Goal: Communication & Community: Answer question/provide support

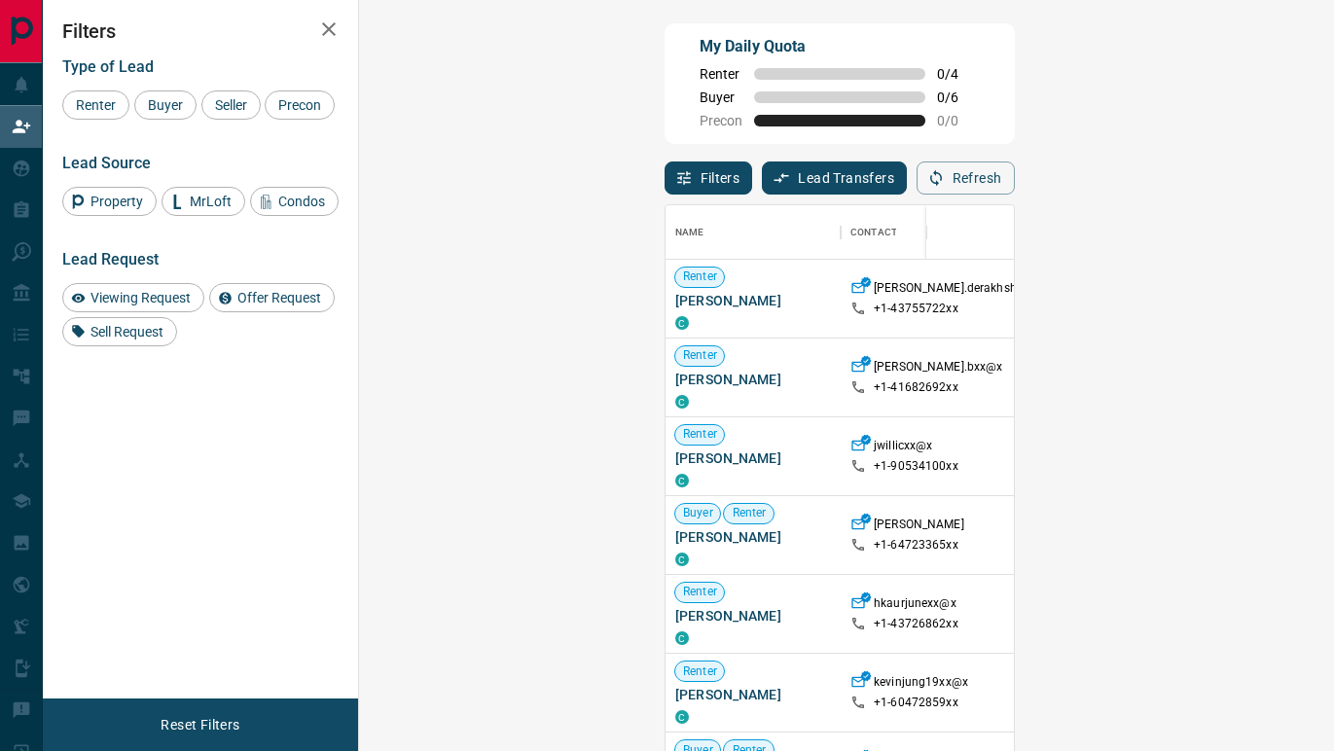
scroll to position [569, 933]
click at [162, 113] on div "Buyer" at bounding box center [165, 105] width 62 height 29
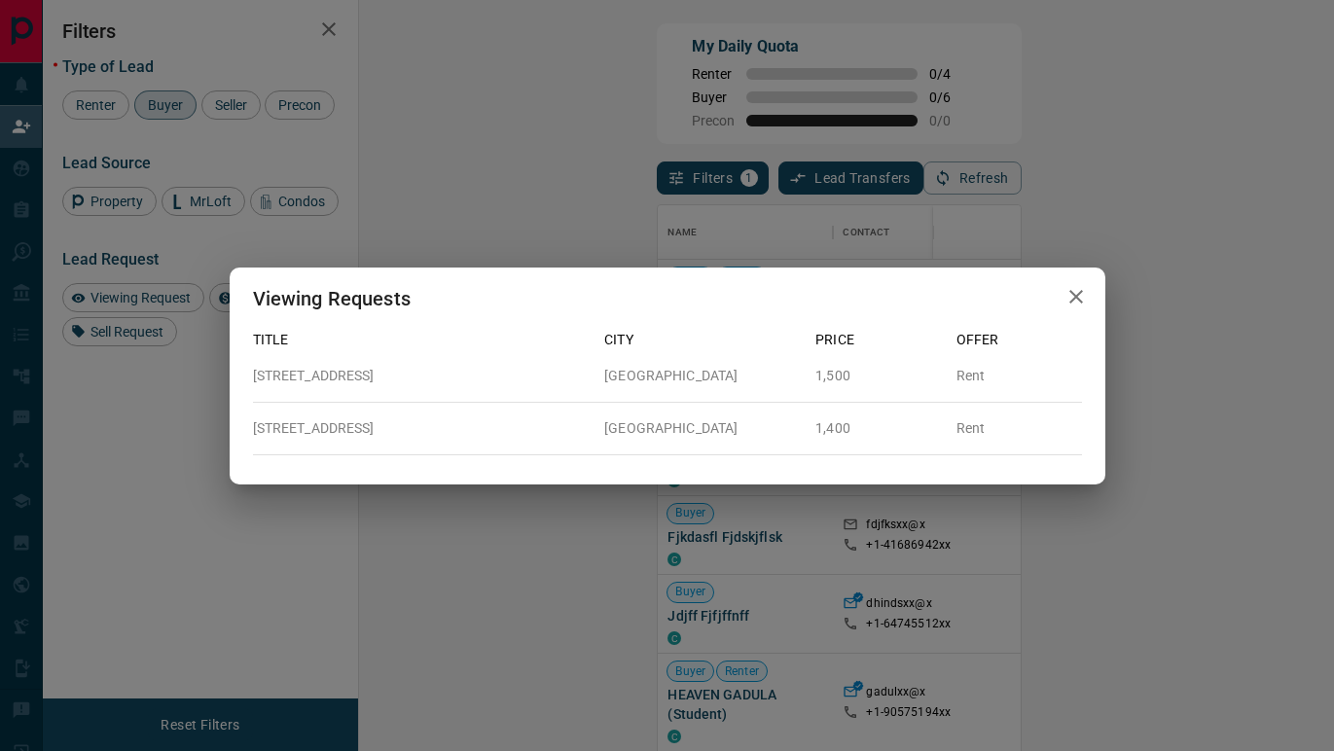
click at [1071, 295] on icon "button" at bounding box center [1076, 296] width 23 height 23
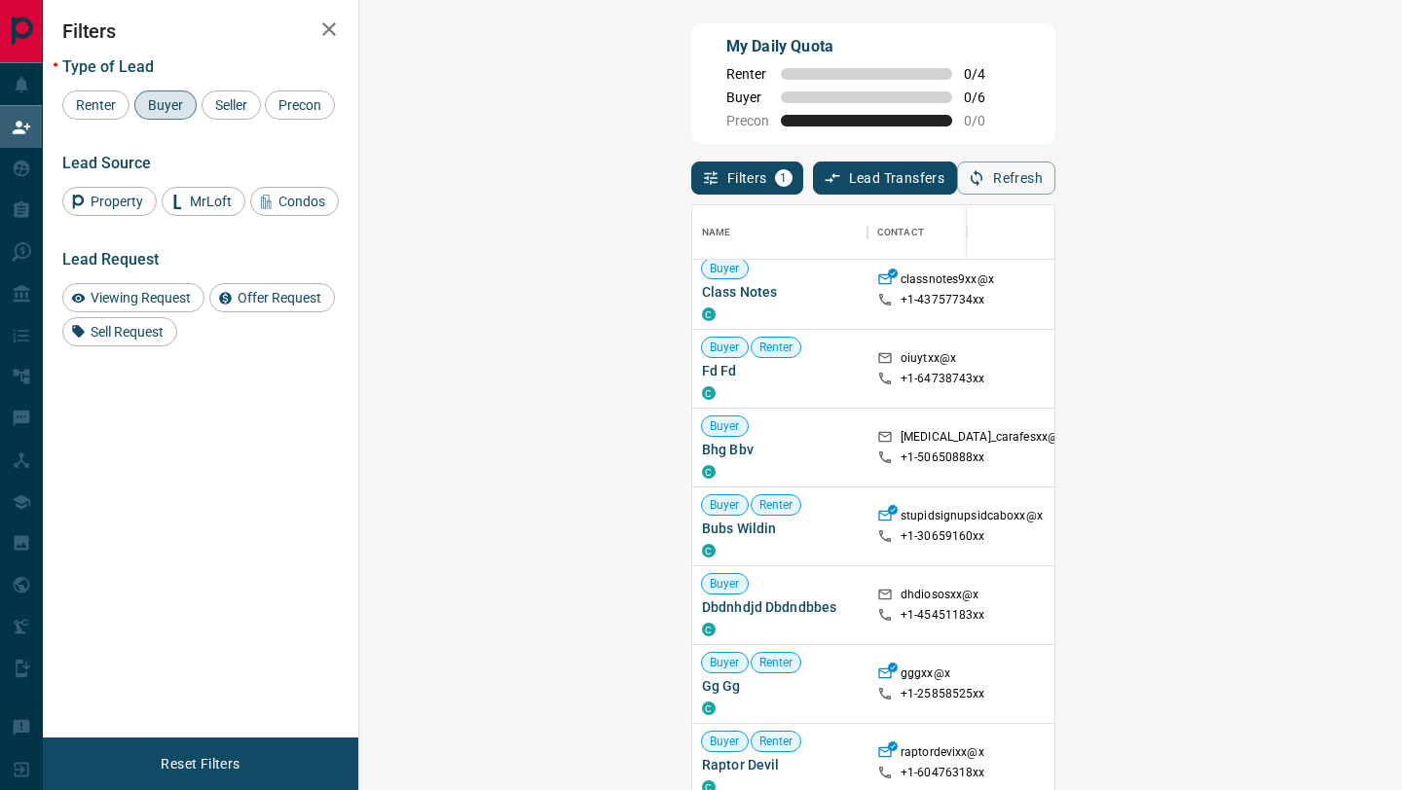
scroll to position [0, 0]
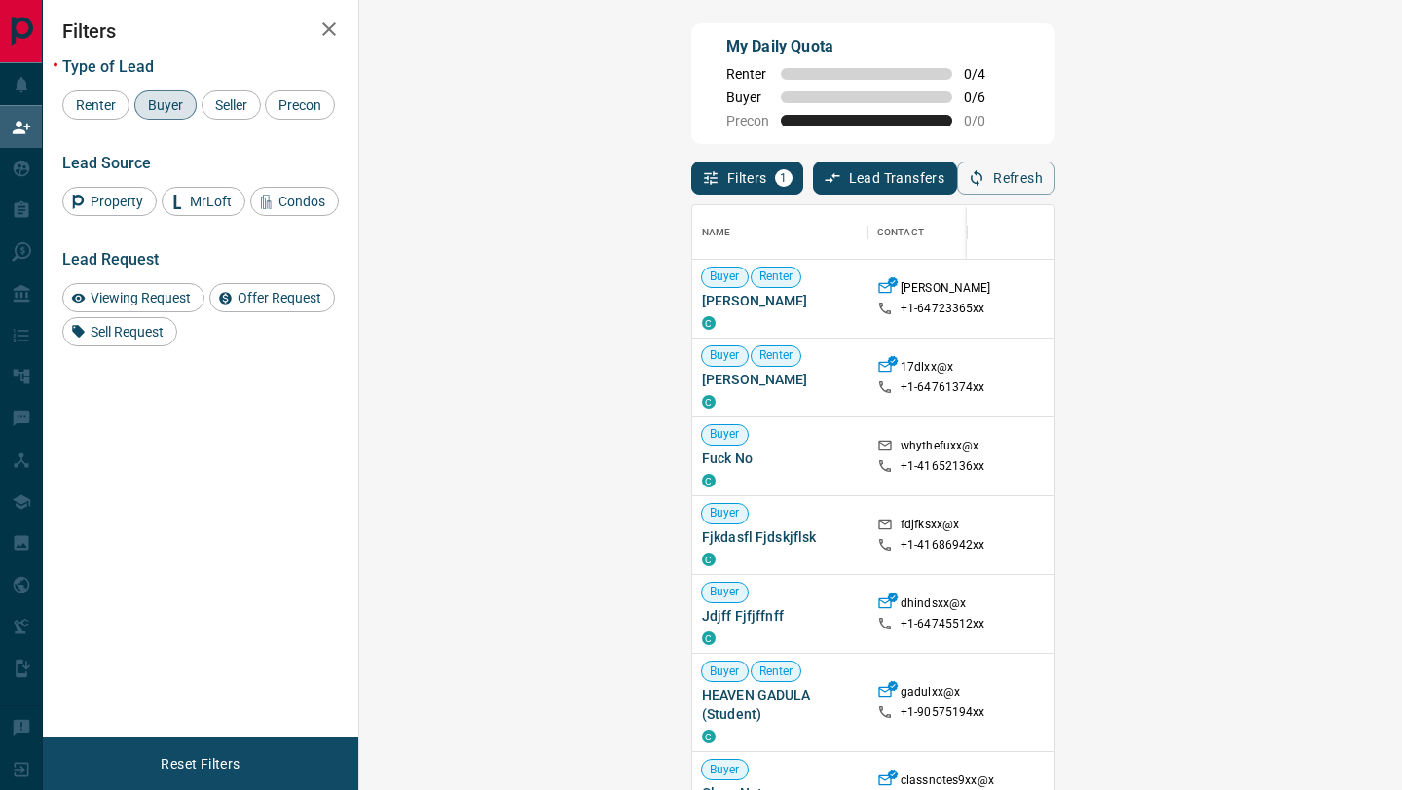
click at [1055, 203] on div "Name Contact Search Search Range Location Requests AI Status Recent Opportuniti…" at bounding box center [873, 501] width 364 height 613
click at [1055, 188] on button "Refresh" at bounding box center [1006, 178] width 98 height 33
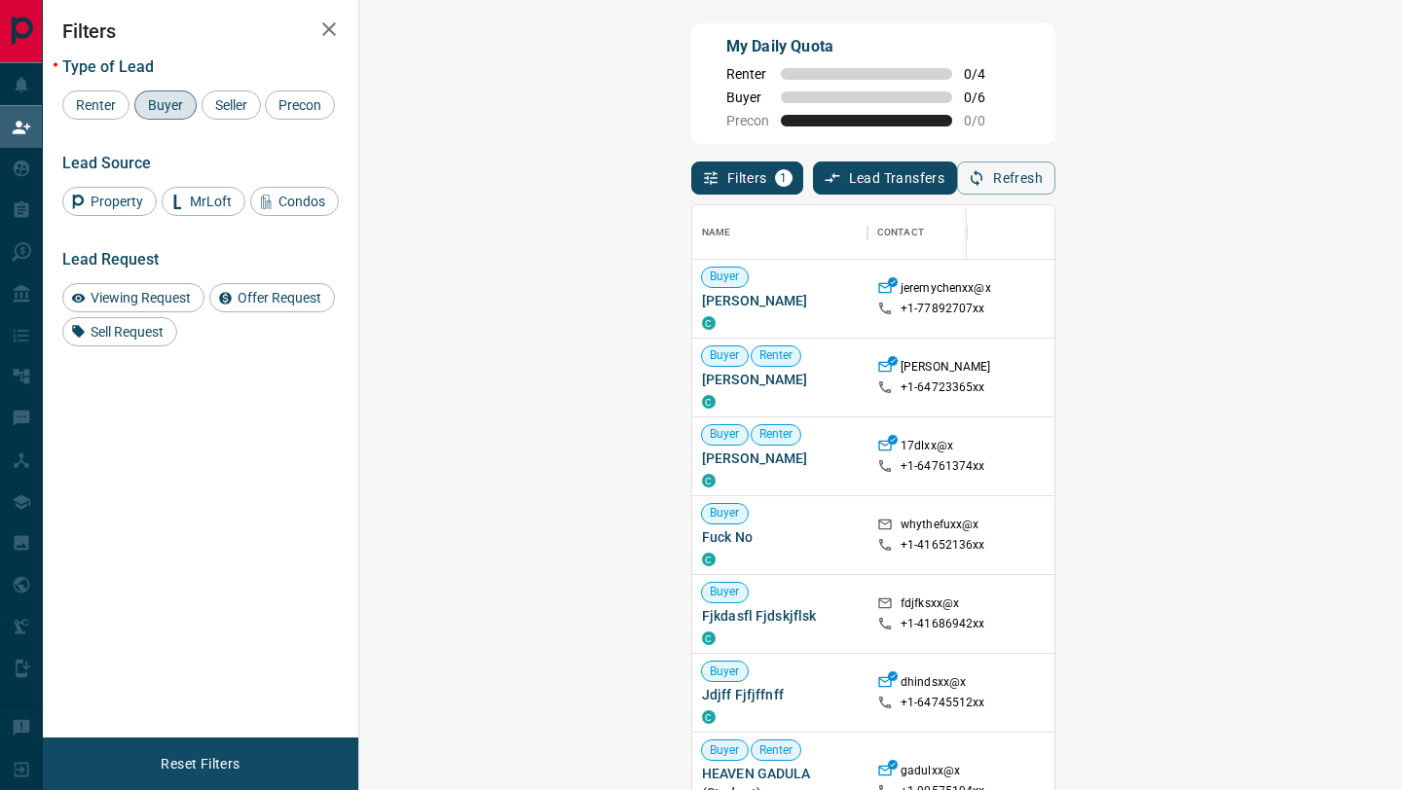
scroll to position [601, 1001]
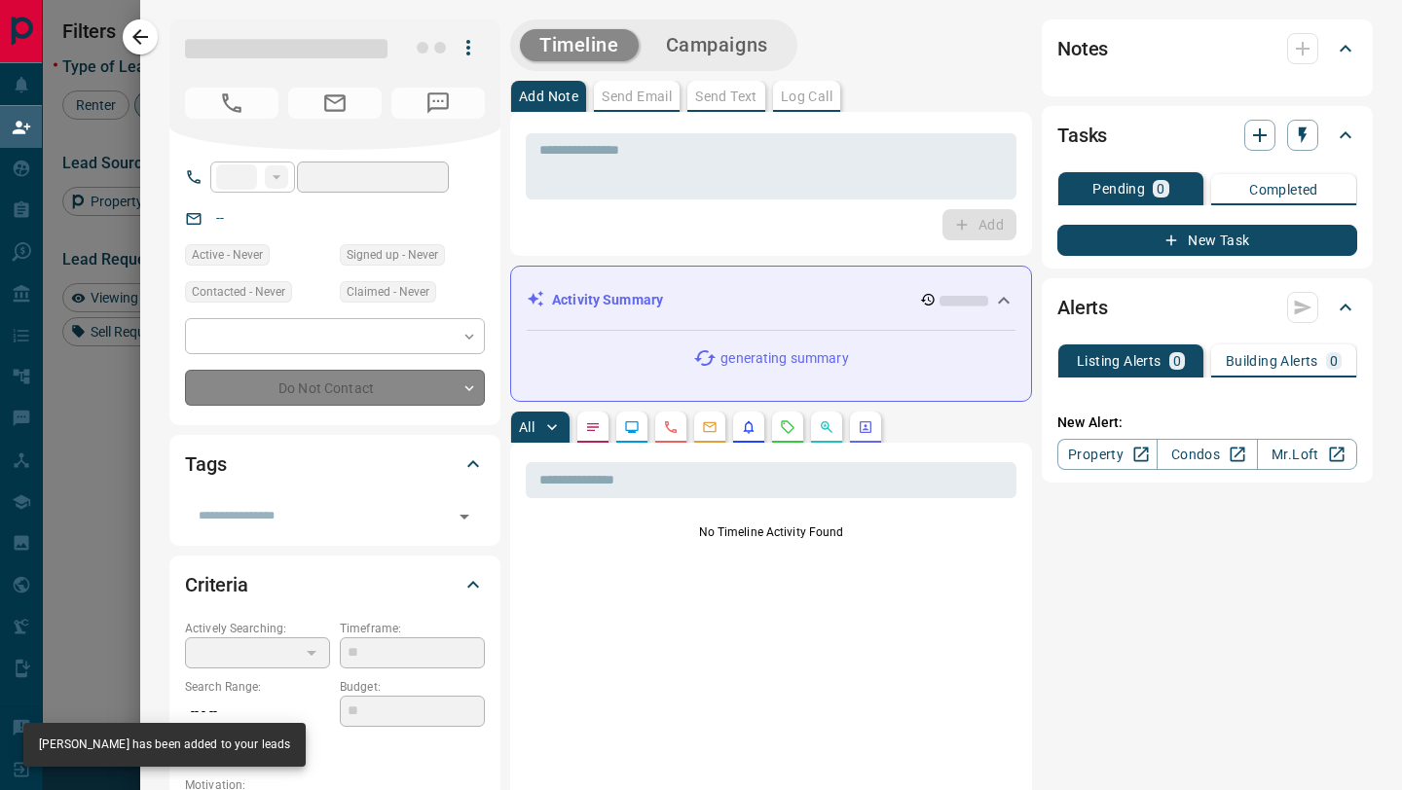
type input "**"
type input "**********"
type input "**"
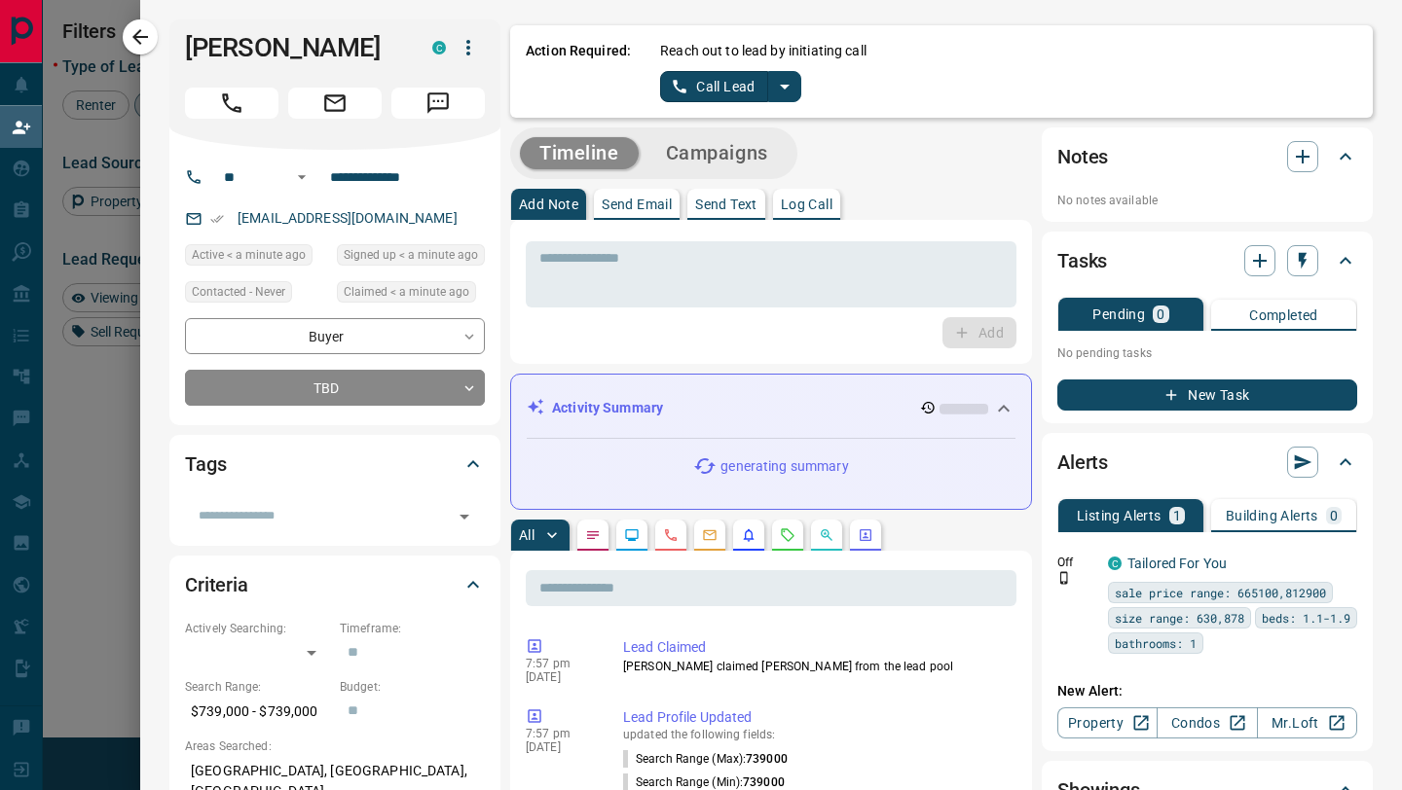
click at [798, 91] on button "split button" at bounding box center [784, 86] width 33 height 31
click at [732, 161] on li "Log Manual Call" at bounding box center [730, 153] width 119 height 29
click at [713, 108] on div "Action Required: Reach out to lead by initiating call Log Manual Call" at bounding box center [941, 71] width 862 height 92
click at [713, 98] on button "Log Manual Call" at bounding box center [724, 86] width 128 height 31
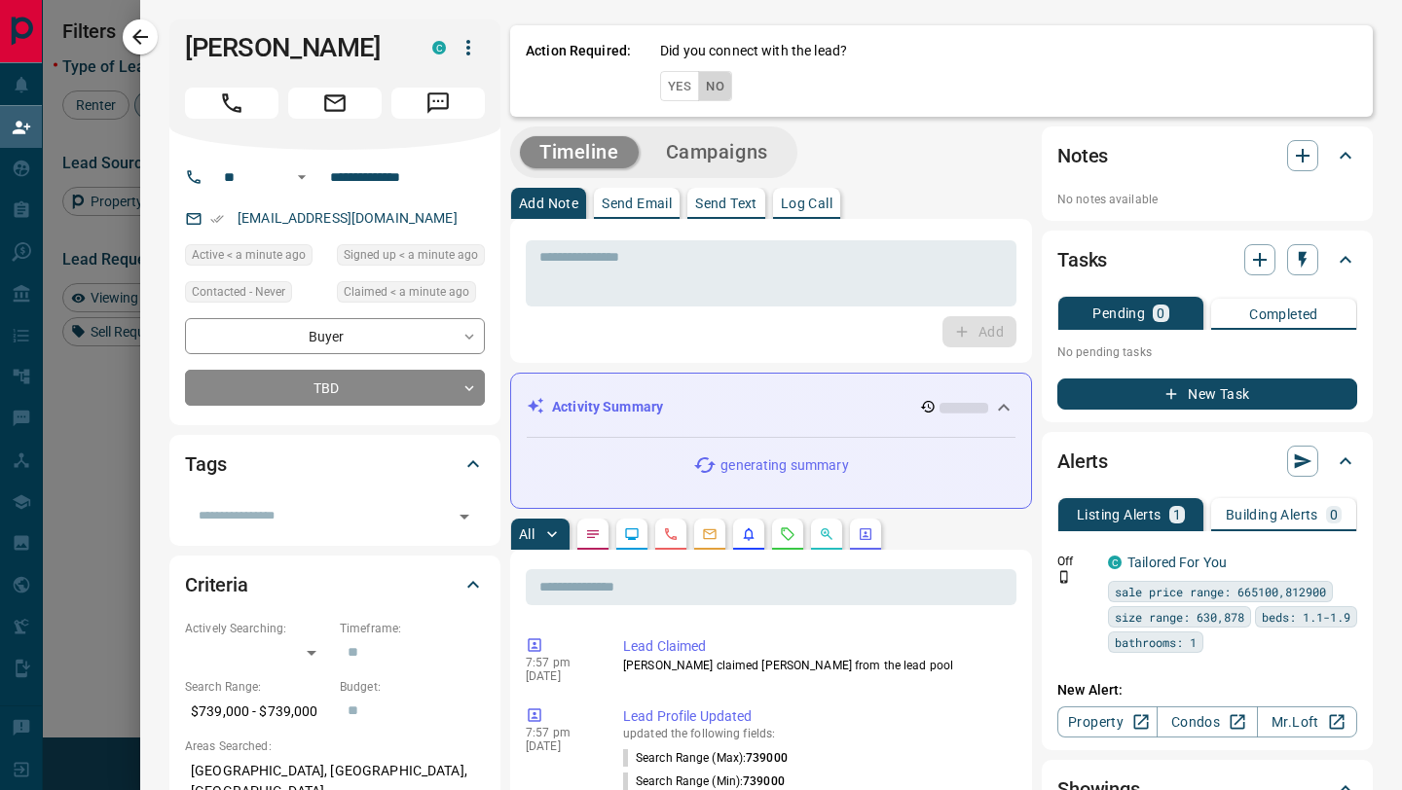
click at [713, 98] on button "No" at bounding box center [715, 86] width 34 height 30
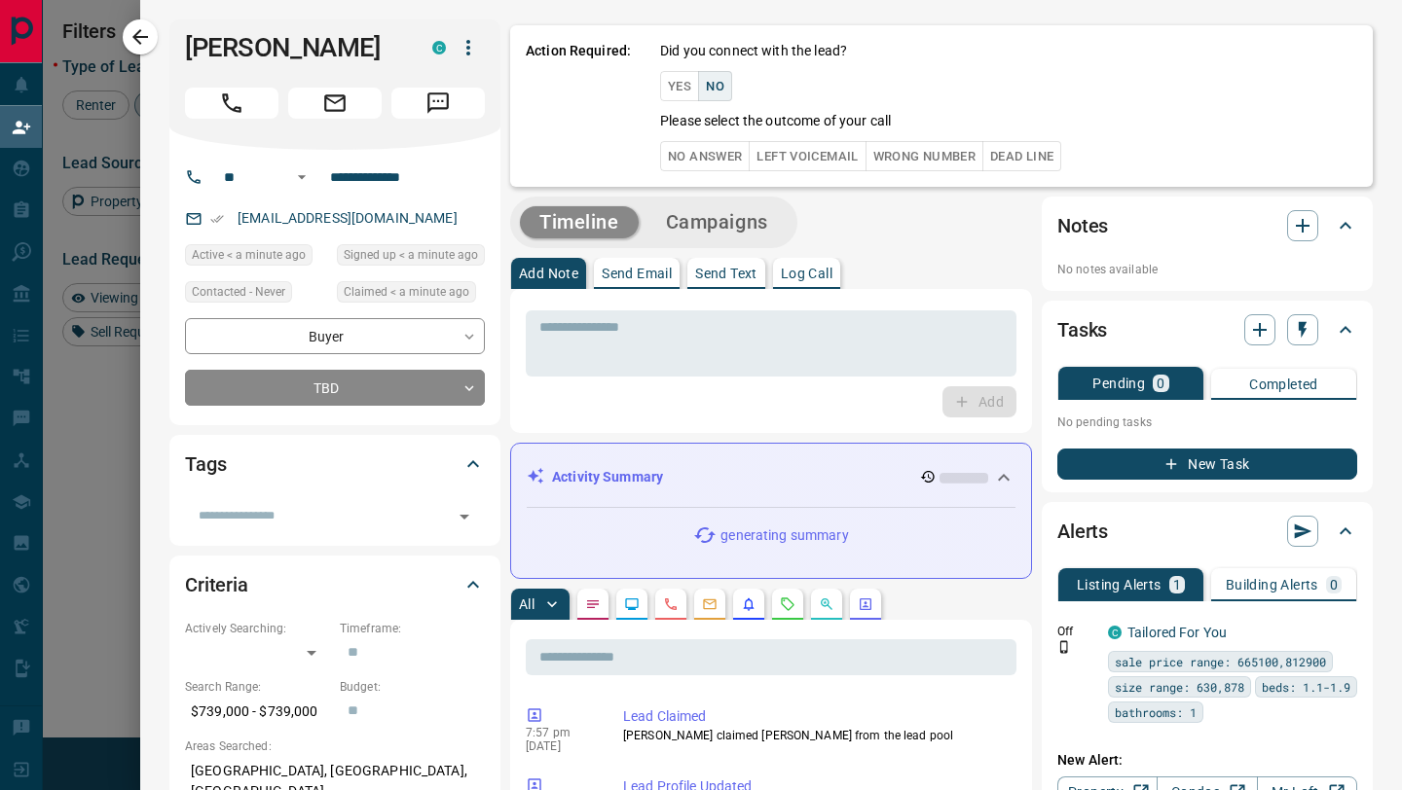
click at [710, 137] on div "Did you connect with the lead? Yes No Please select the outcome of your call No…" at bounding box center [1008, 106] width 697 height 130
click at [710, 152] on button "No Answer" at bounding box center [705, 156] width 90 height 30
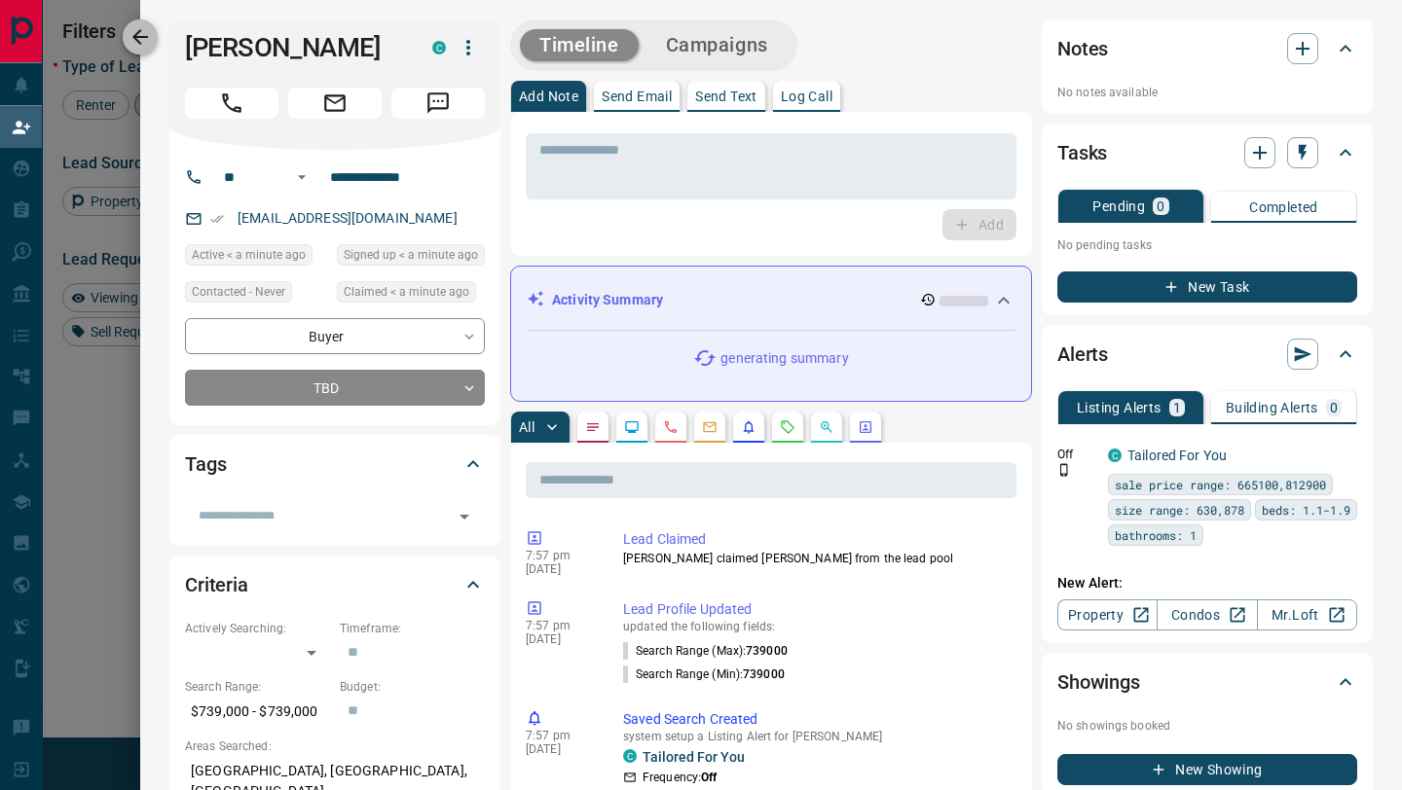
click at [152, 32] on button "button" at bounding box center [140, 36] width 35 height 35
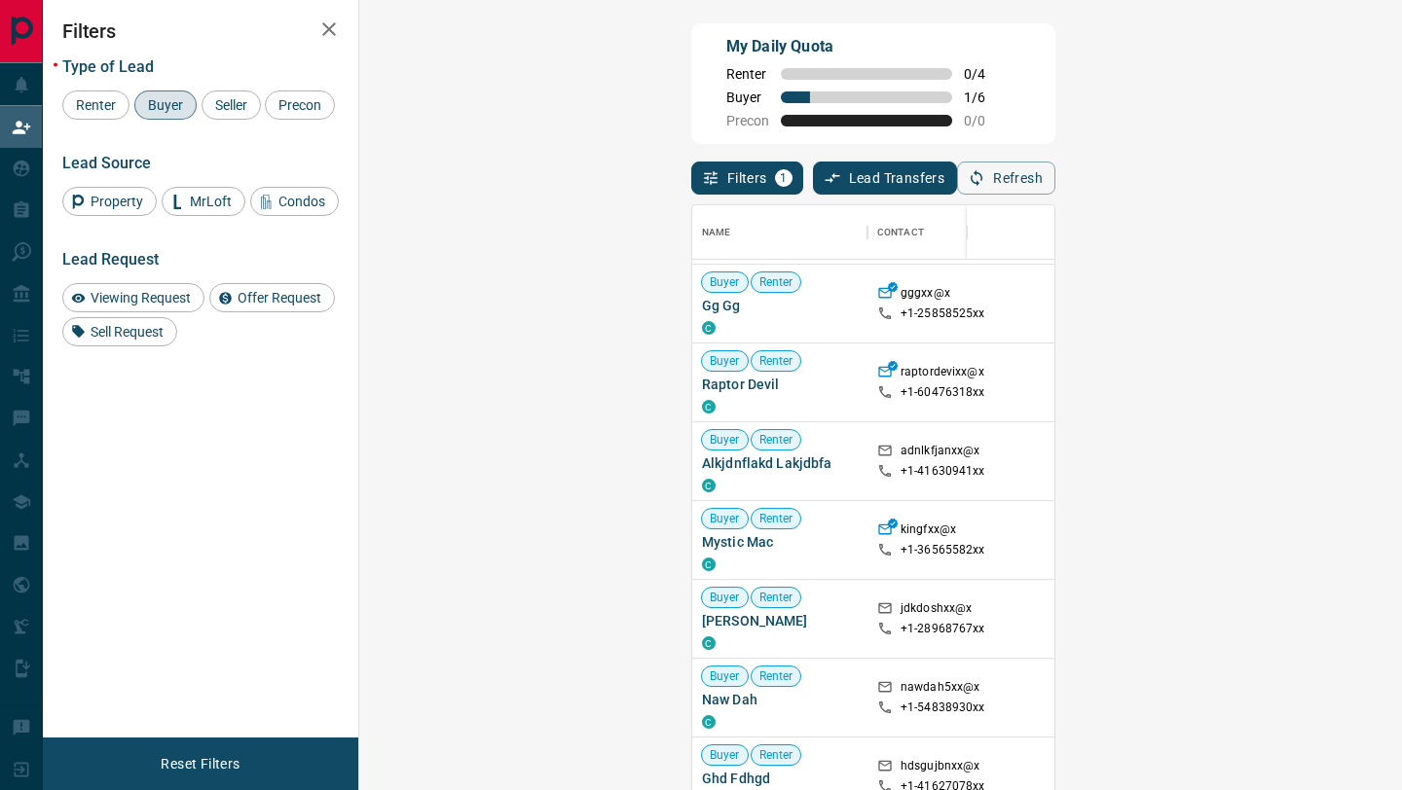
scroll to position [0, 0]
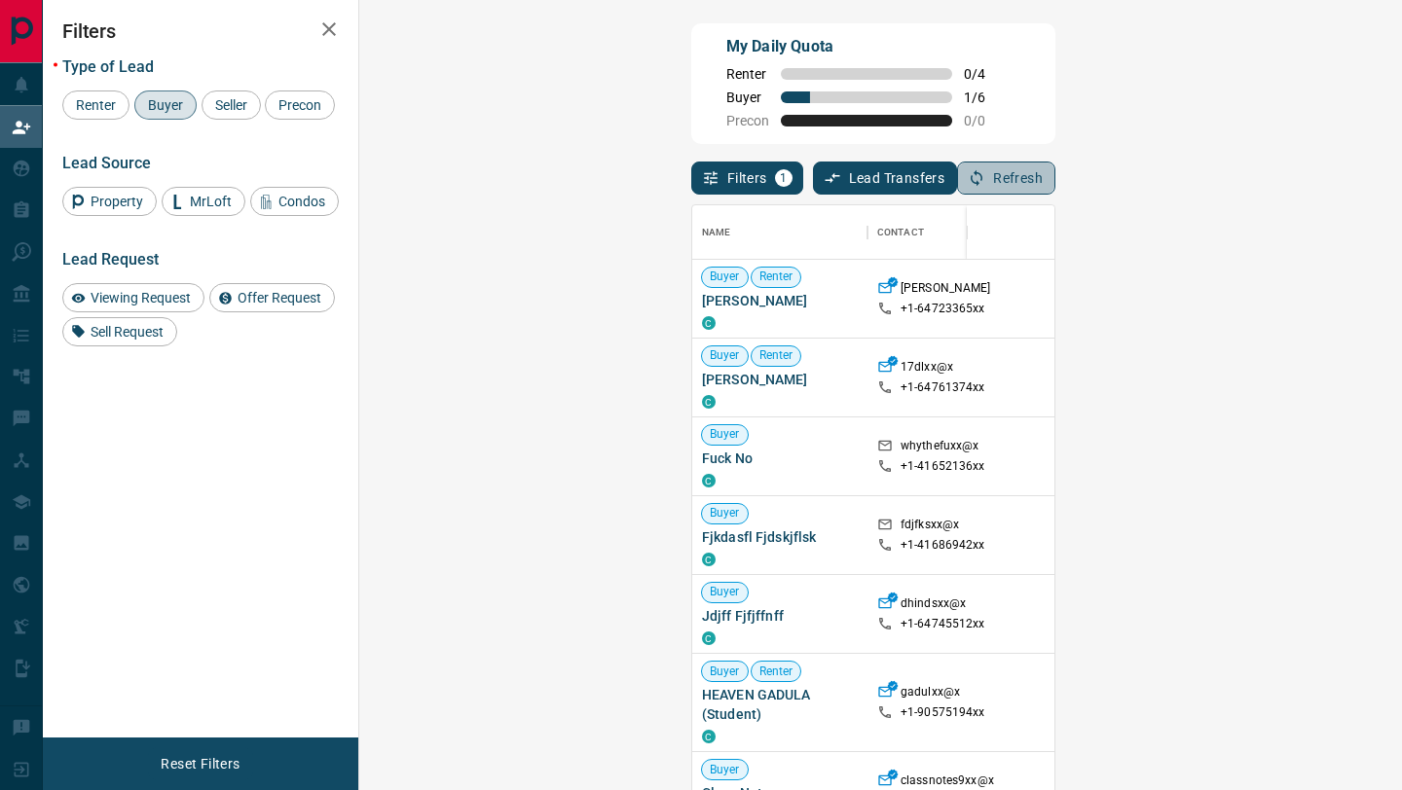
click at [1055, 184] on button "Refresh" at bounding box center [1006, 178] width 98 height 33
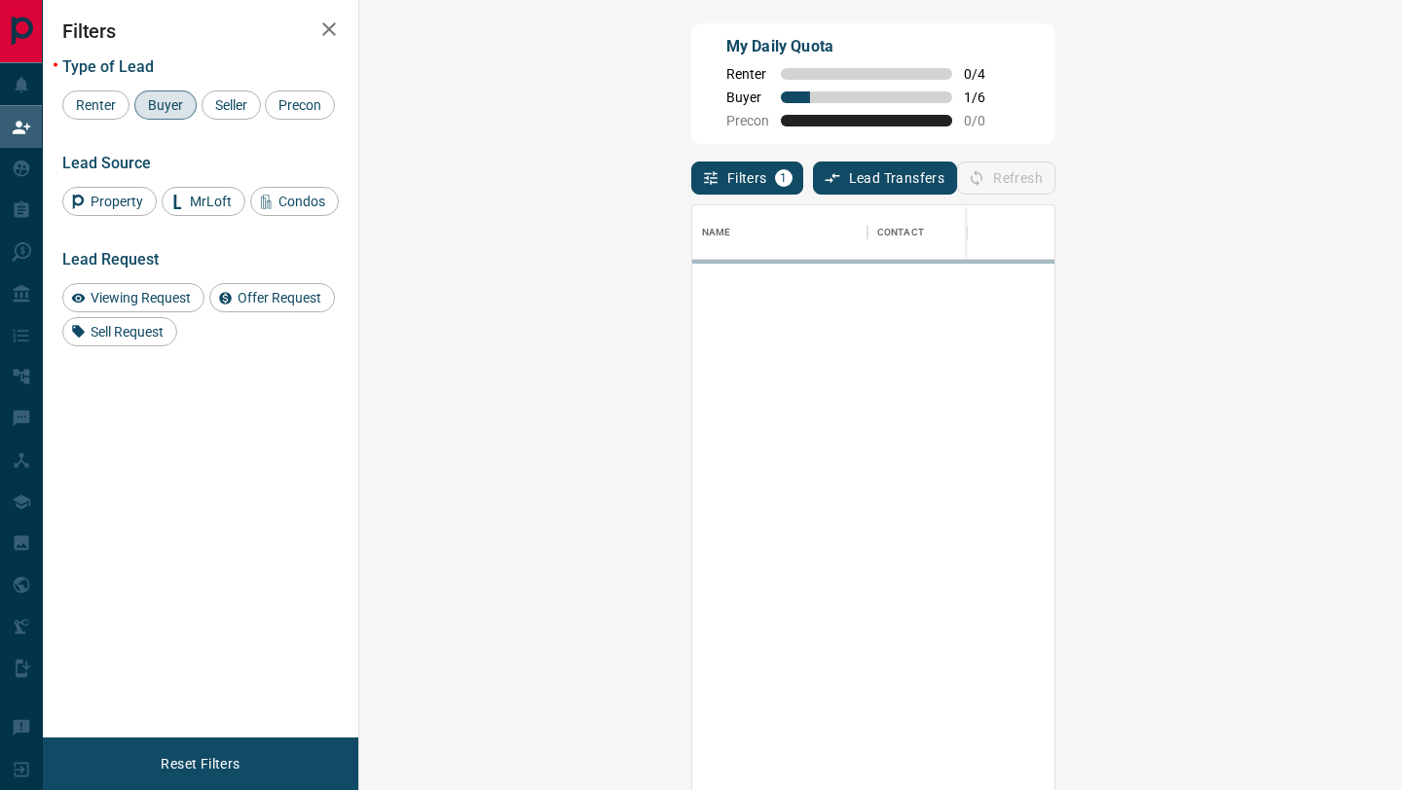
scroll to position [601, 1001]
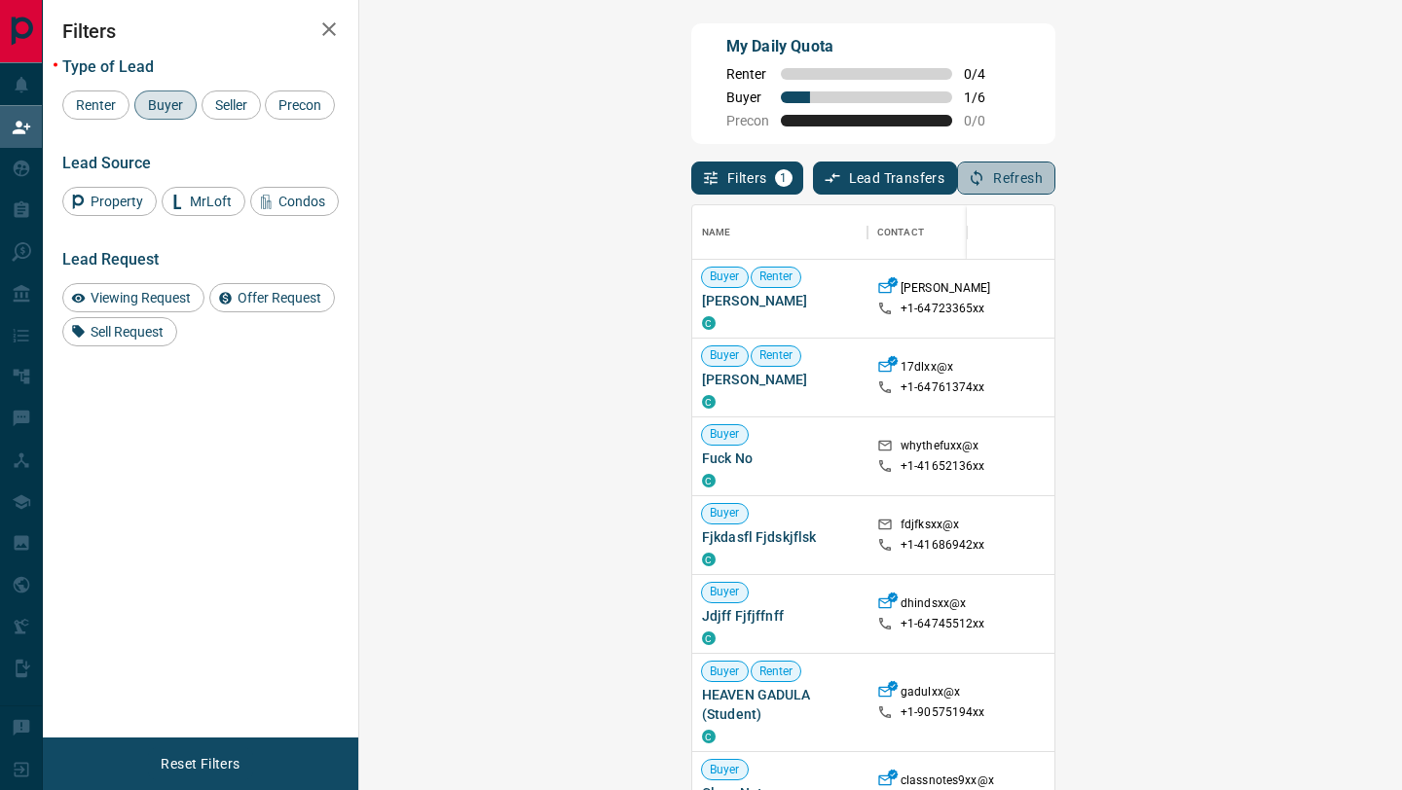
click at [1055, 164] on button "Refresh" at bounding box center [1006, 178] width 98 height 33
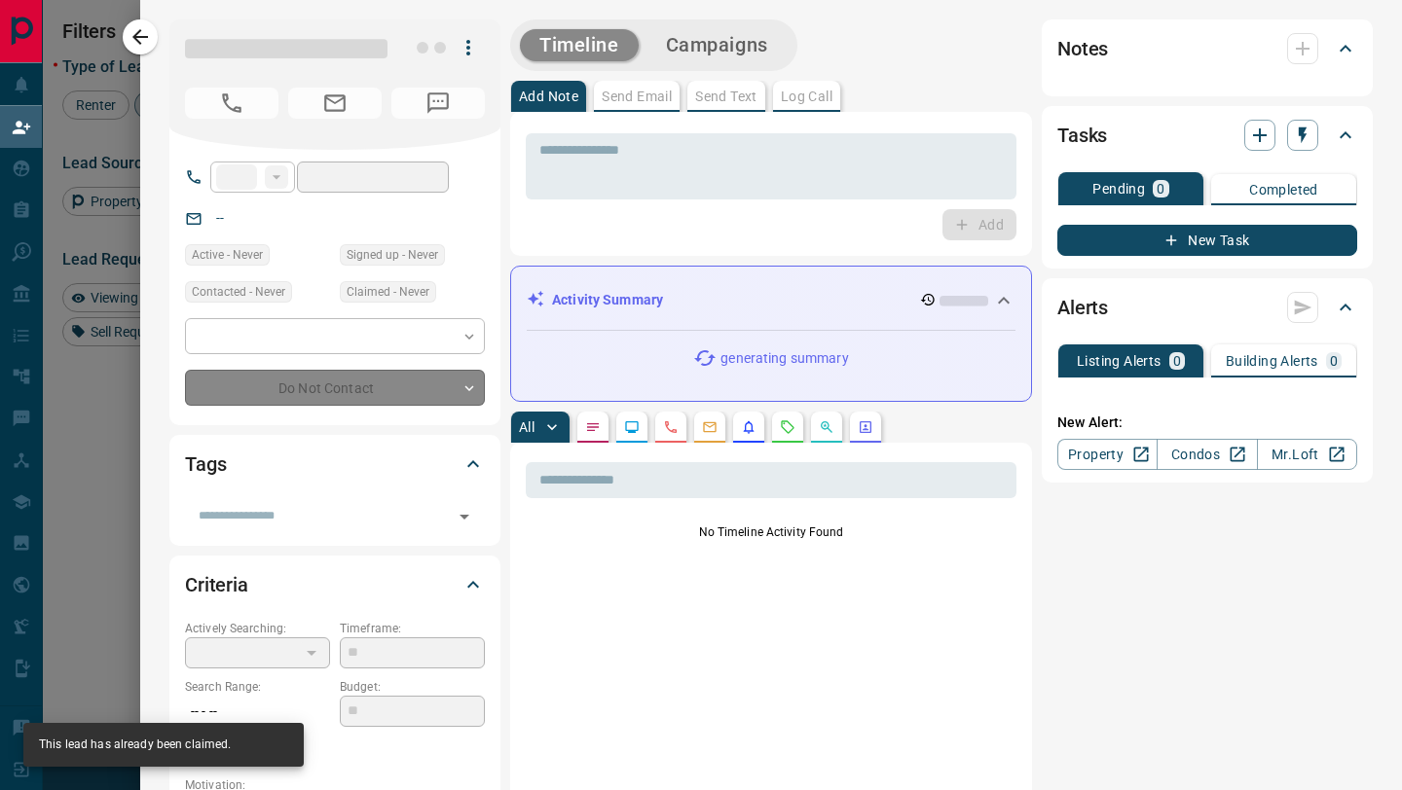
type input "**"
type input "**********"
type input "**"
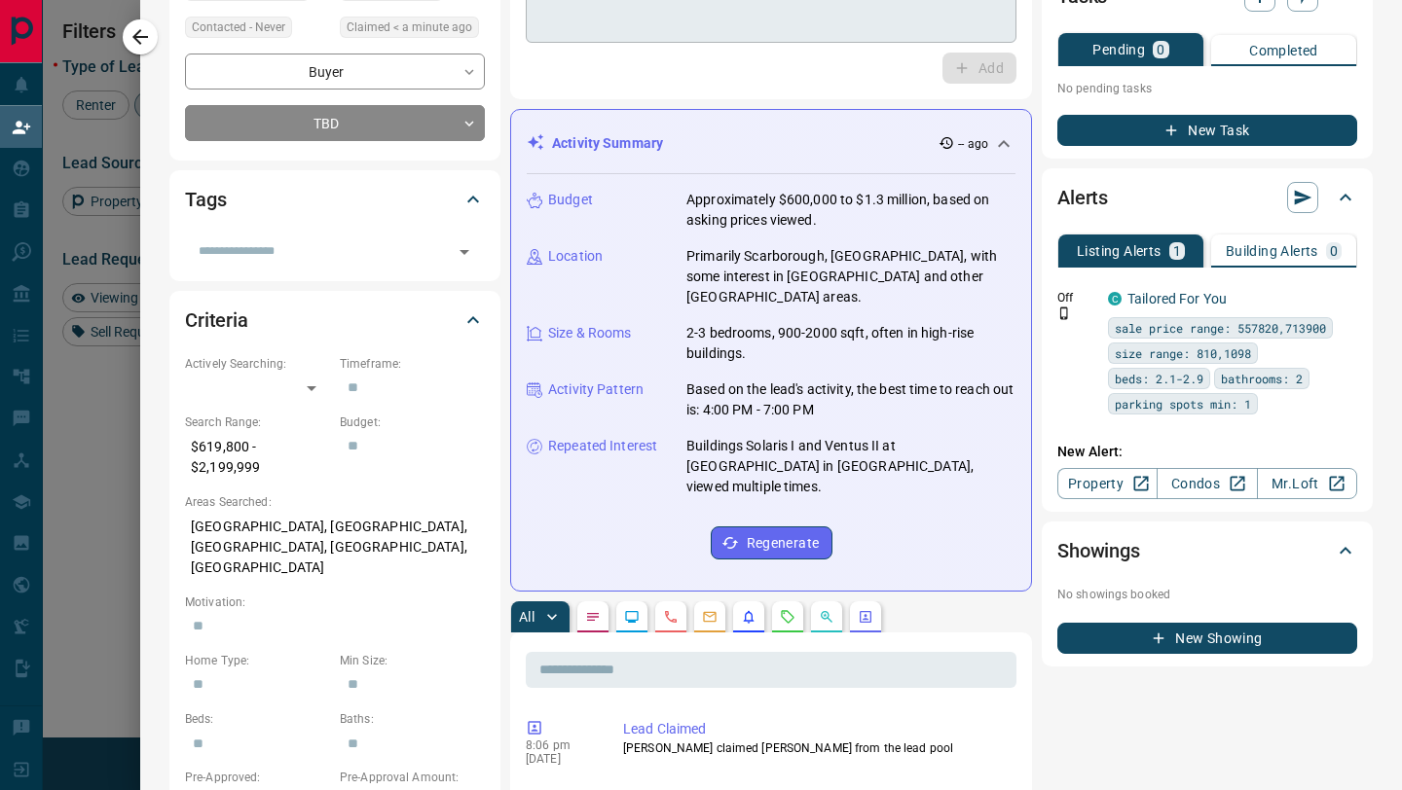
scroll to position [0, 0]
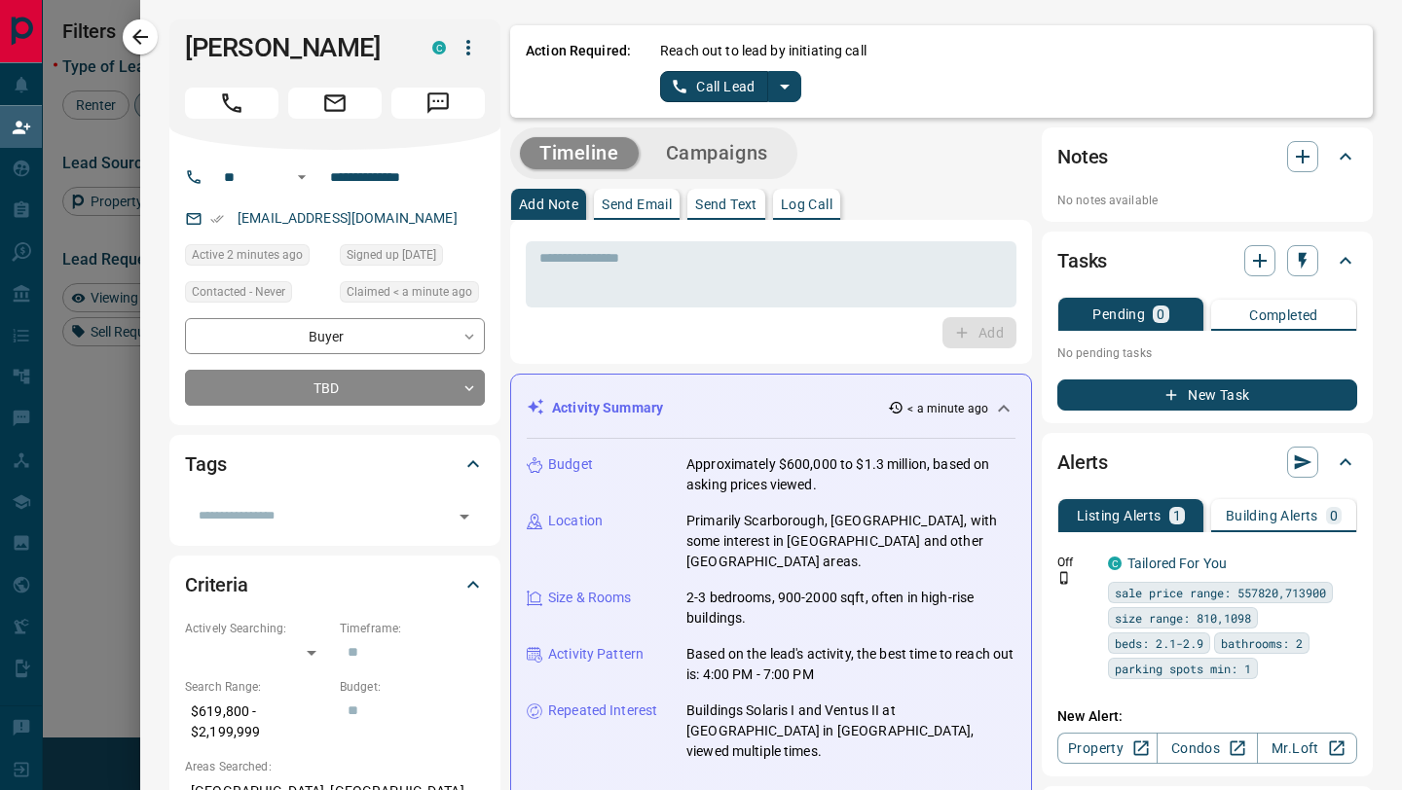
click at [796, 62] on div "Reach out to lead by initiating call Call Lead" at bounding box center [1008, 71] width 697 height 61
click at [794, 73] on button "split button" at bounding box center [784, 86] width 33 height 31
click at [747, 151] on li "Log Manual Call" at bounding box center [730, 153] width 119 height 29
click at [721, 85] on button "Log Manual Call" at bounding box center [724, 86] width 128 height 31
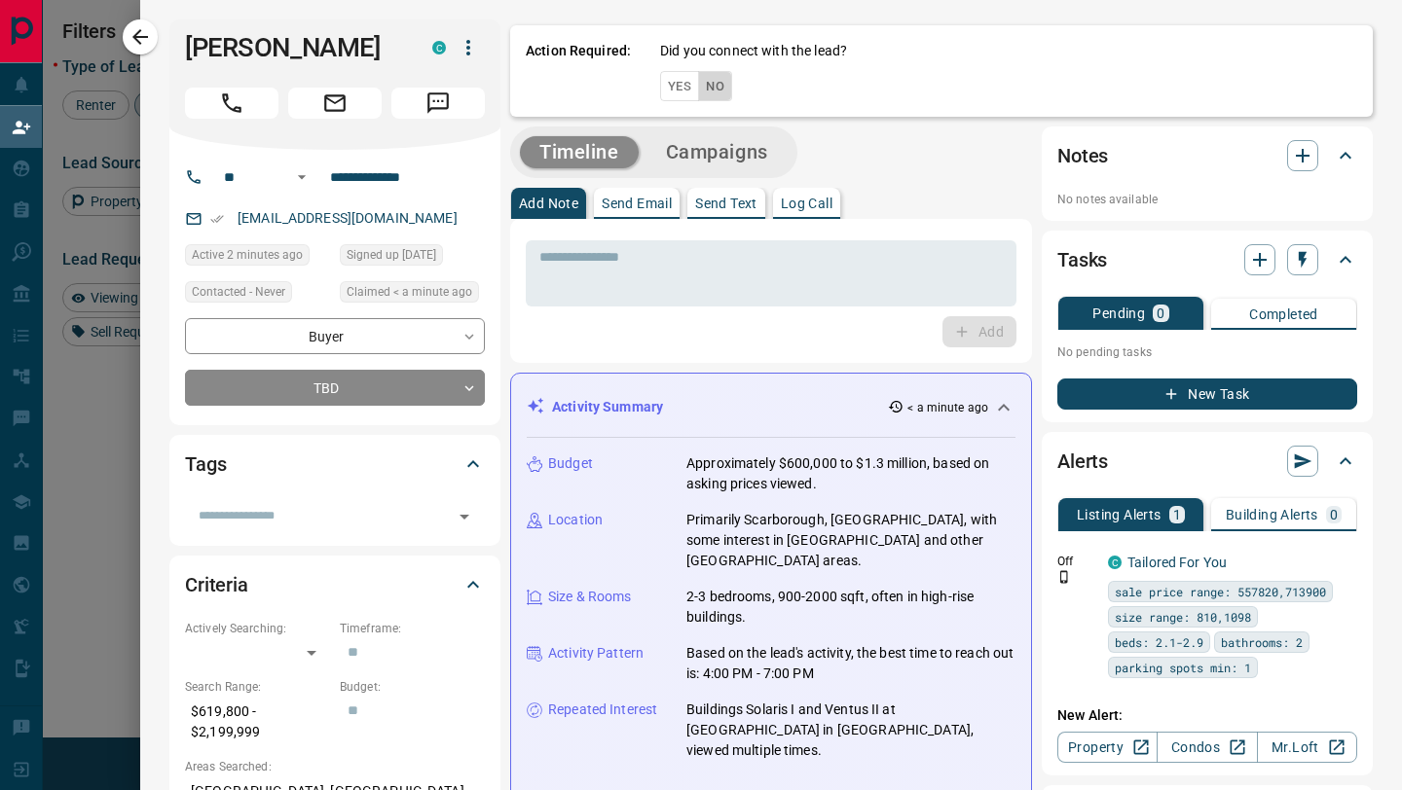
click at [721, 85] on button "No" at bounding box center [715, 86] width 34 height 30
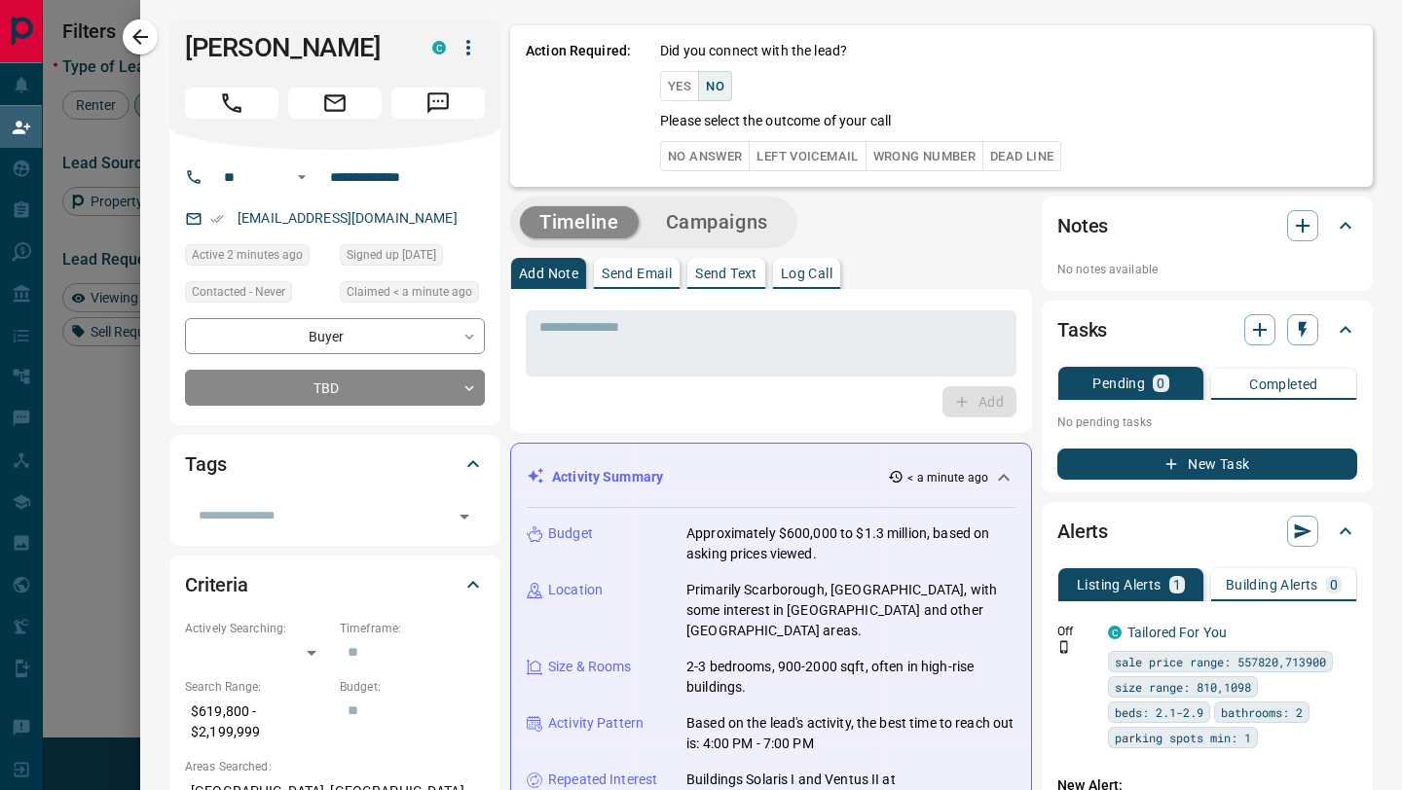
click at [714, 152] on button "No Answer" at bounding box center [705, 156] width 90 height 30
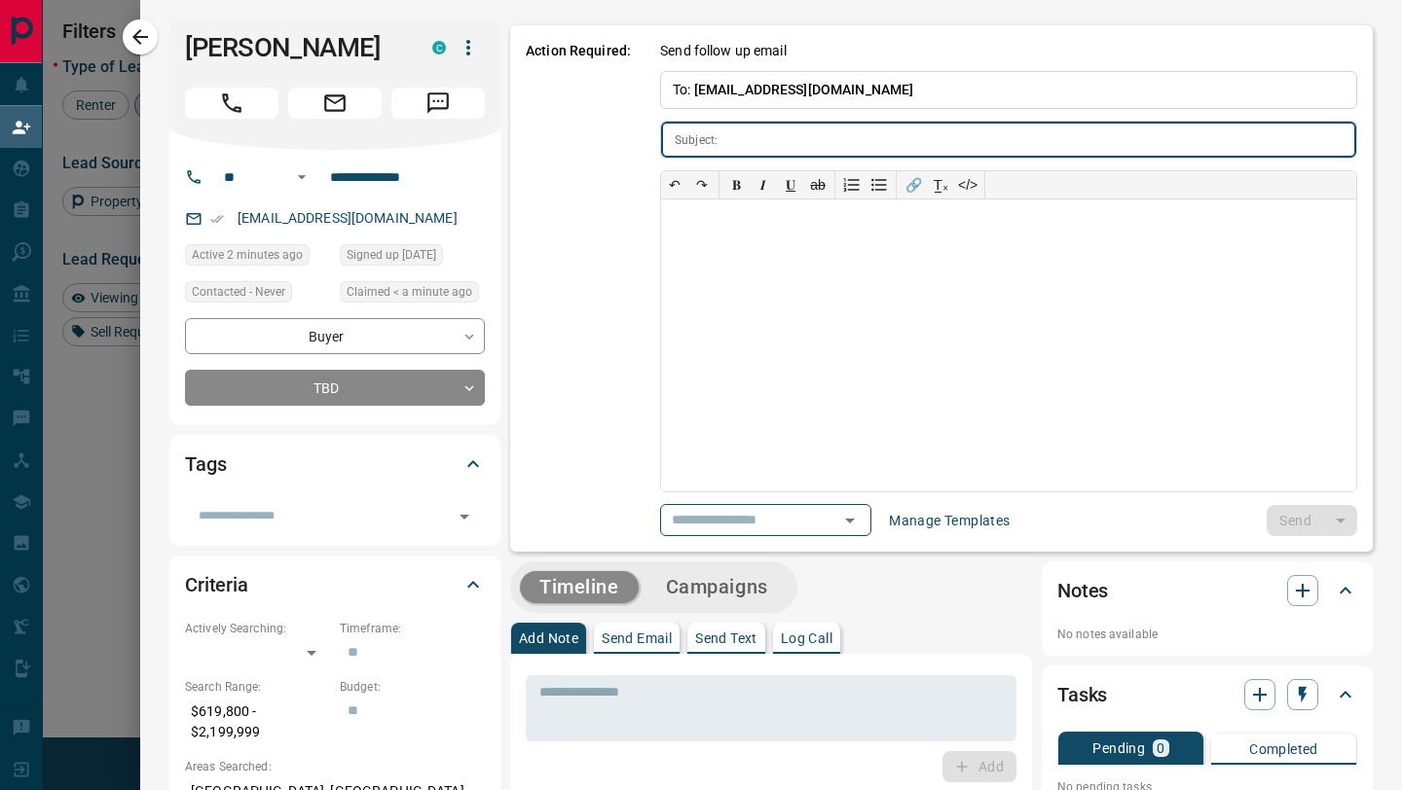
type input "**********"
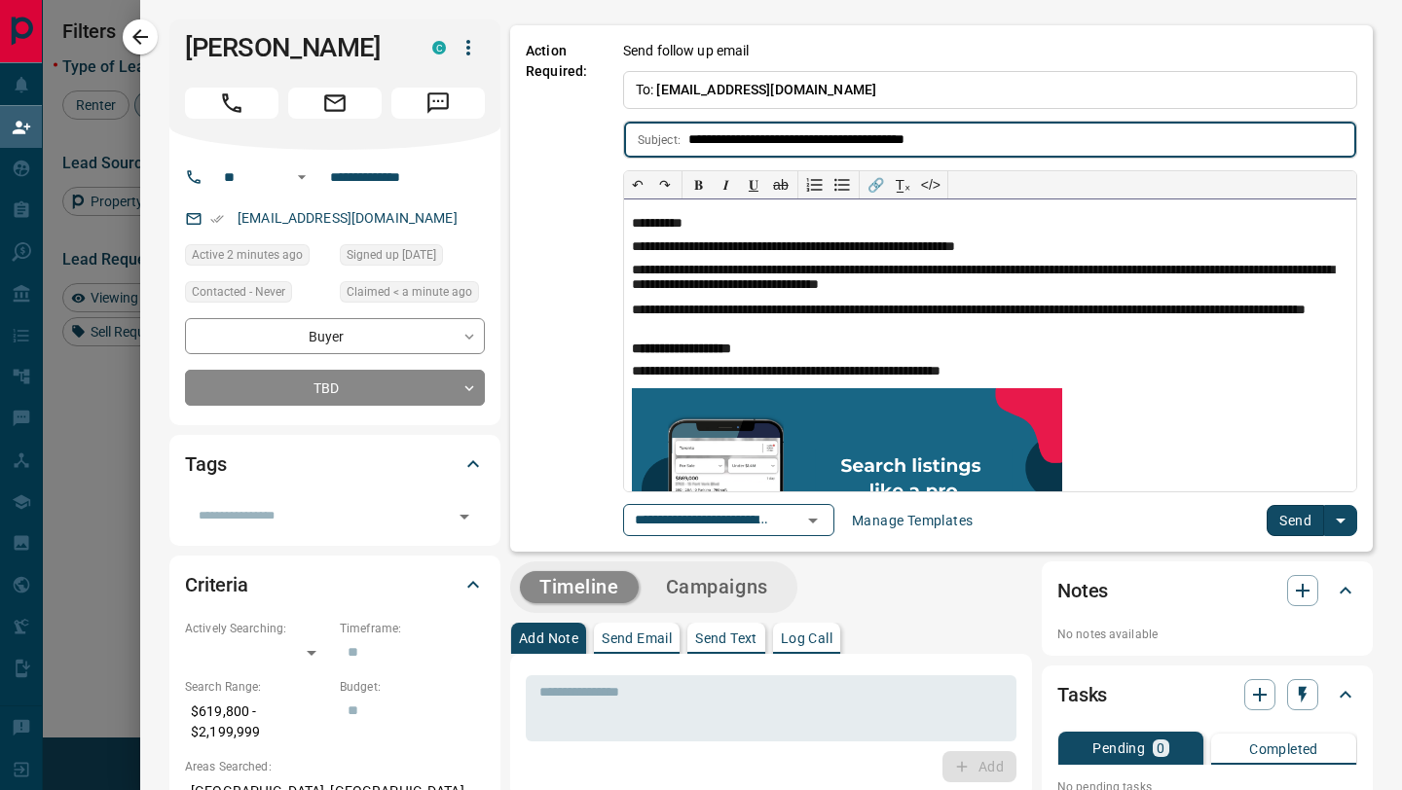
click at [1267, 494] on div "**********" at bounding box center [990, 303] width 734 height 465
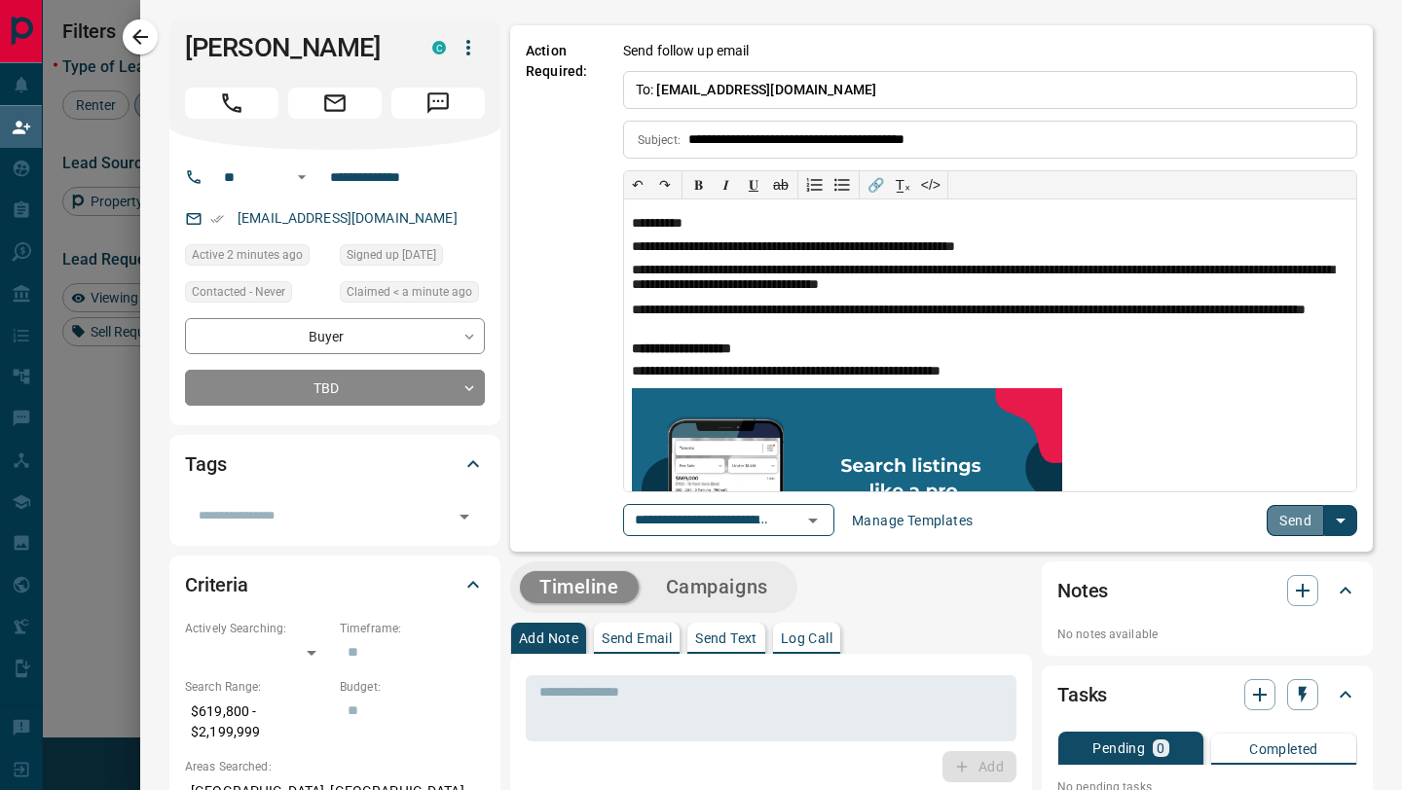
click at [1278, 510] on button "Send" at bounding box center [1294, 520] width 57 height 31
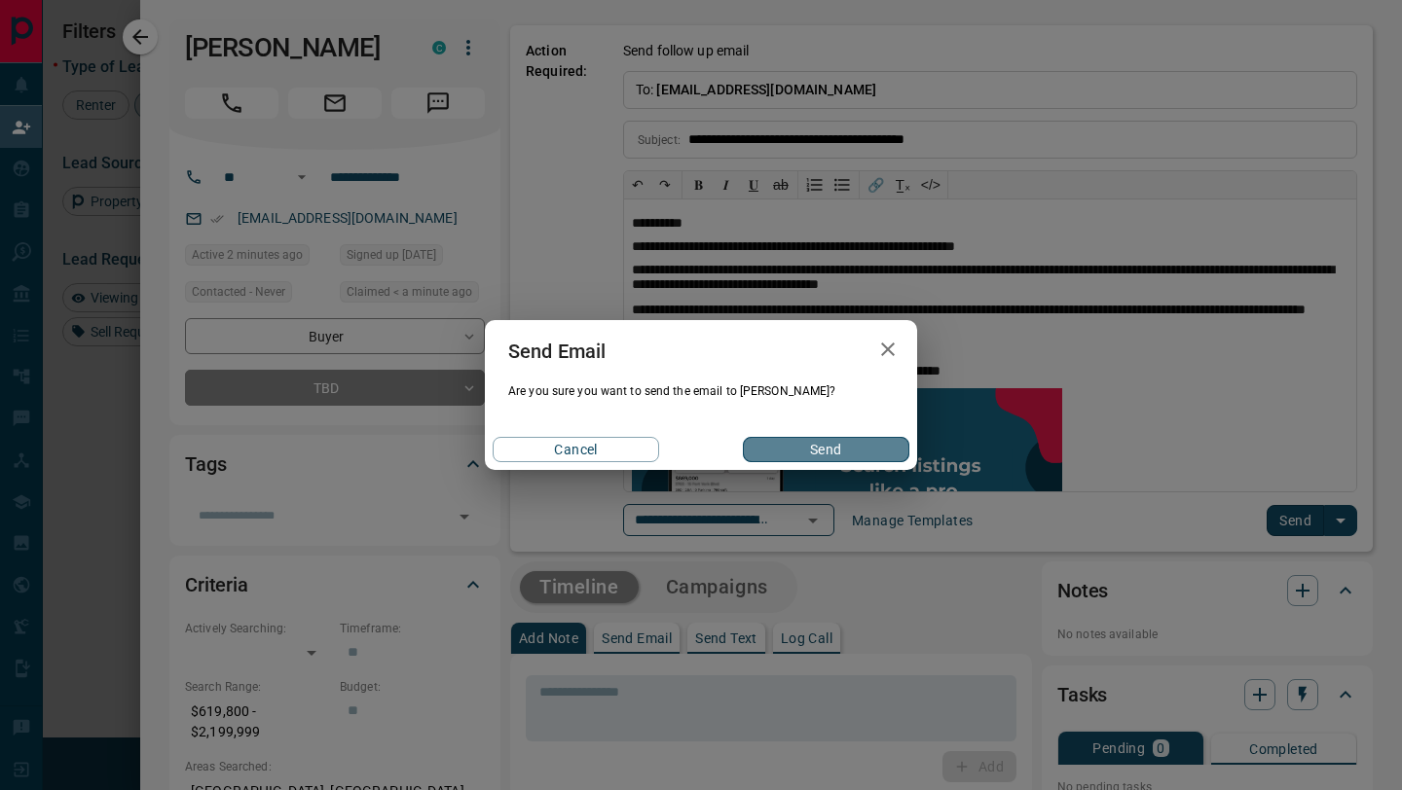
click at [853, 446] on button "Send" at bounding box center [826, 449] width 166 height 25
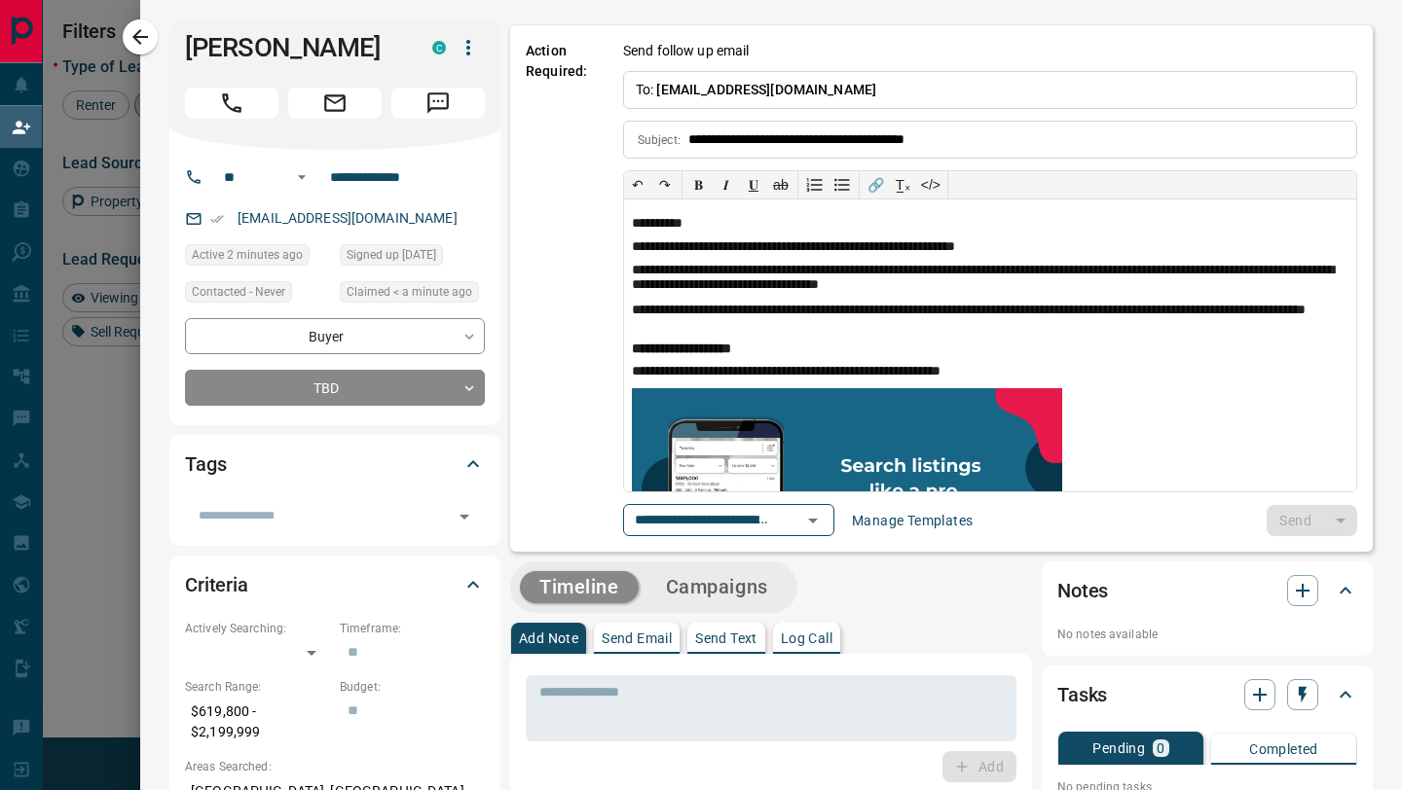
drag, startPoint x: 137, startPoint y: 45, endPoint x: 726, endPoint y: 3, distance: 590.3
click at [137, 45] on icon "button" at bounding box center [139, 36] width 23 height 23
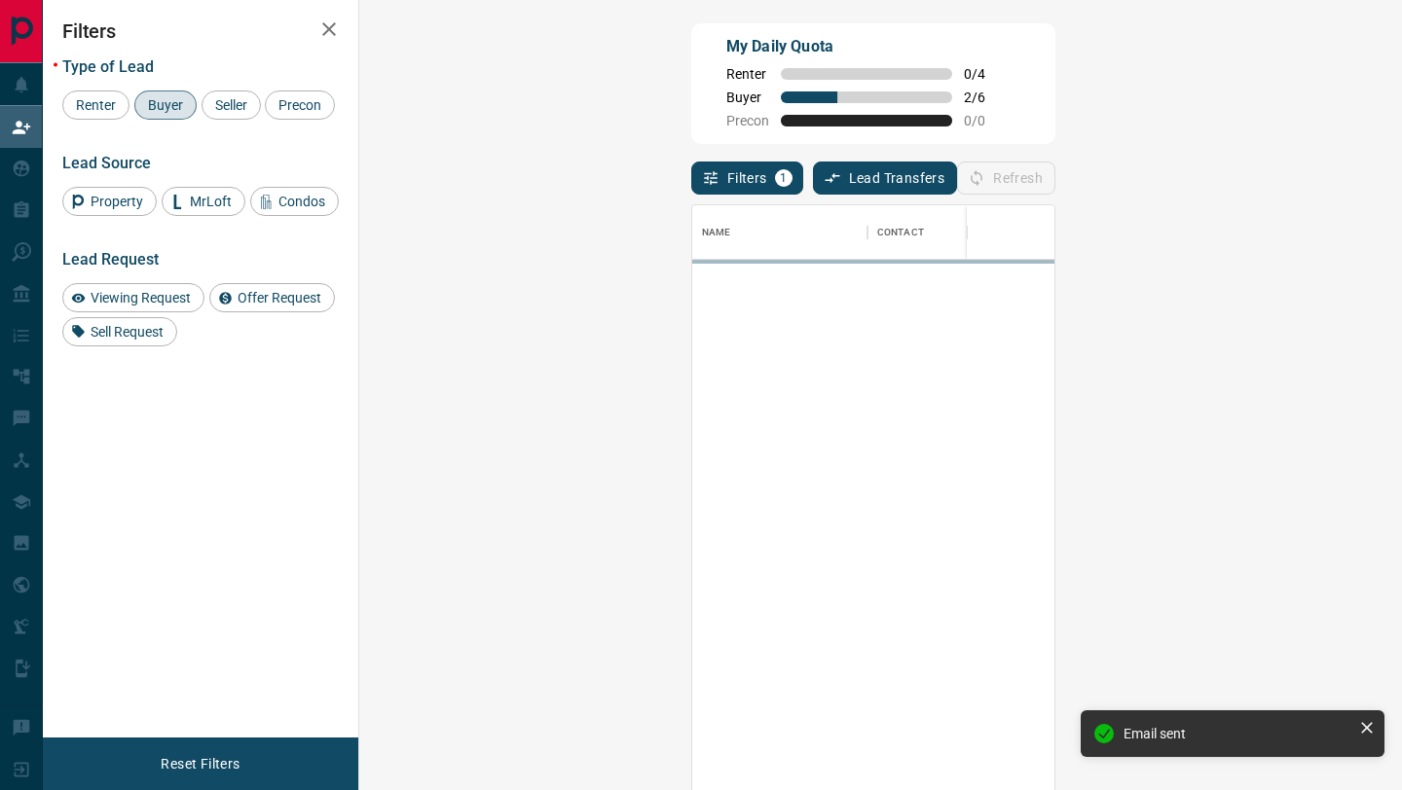
scroll to position [601, 1001]
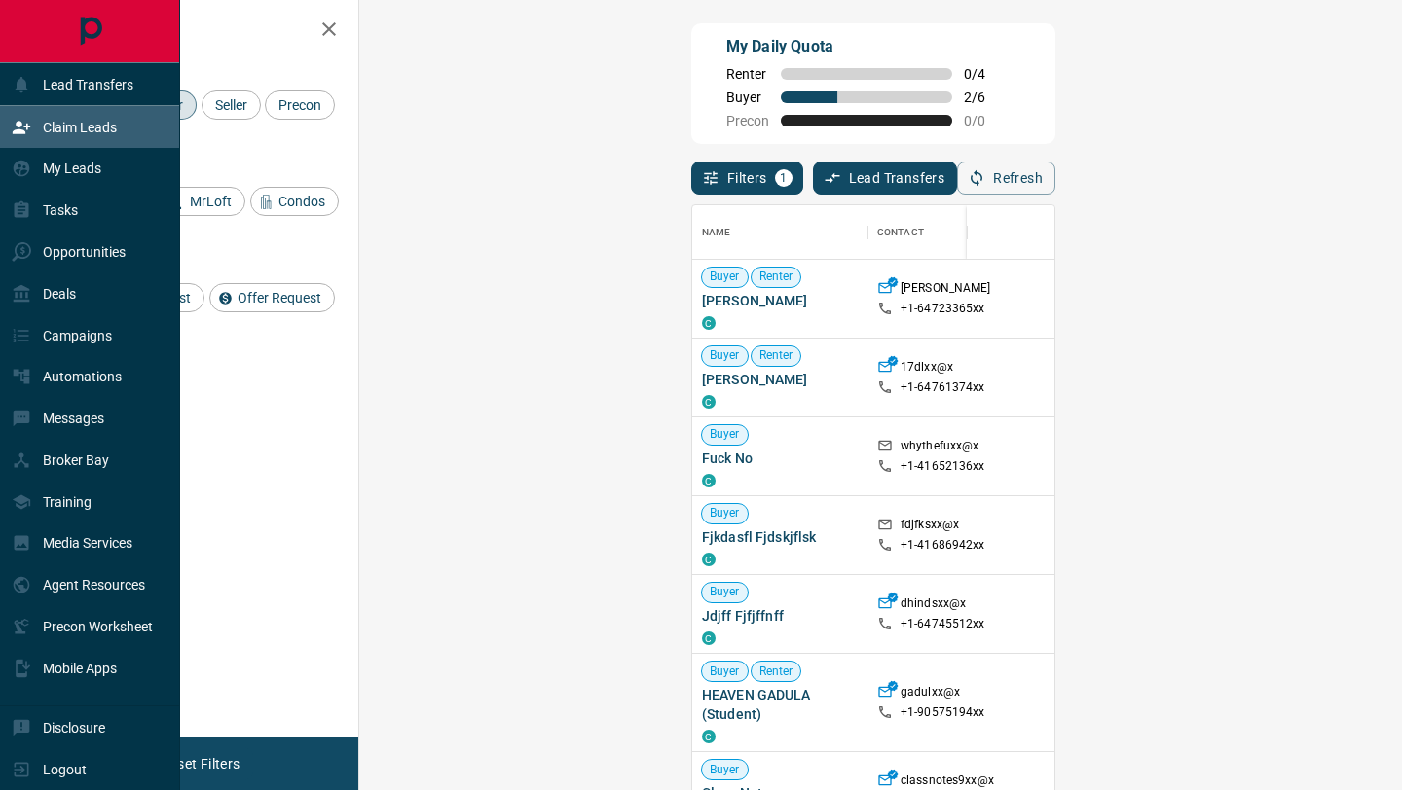
click at [68, 132] on p "Claim Leads" at bounding box center [80, 128] width 74 height 16
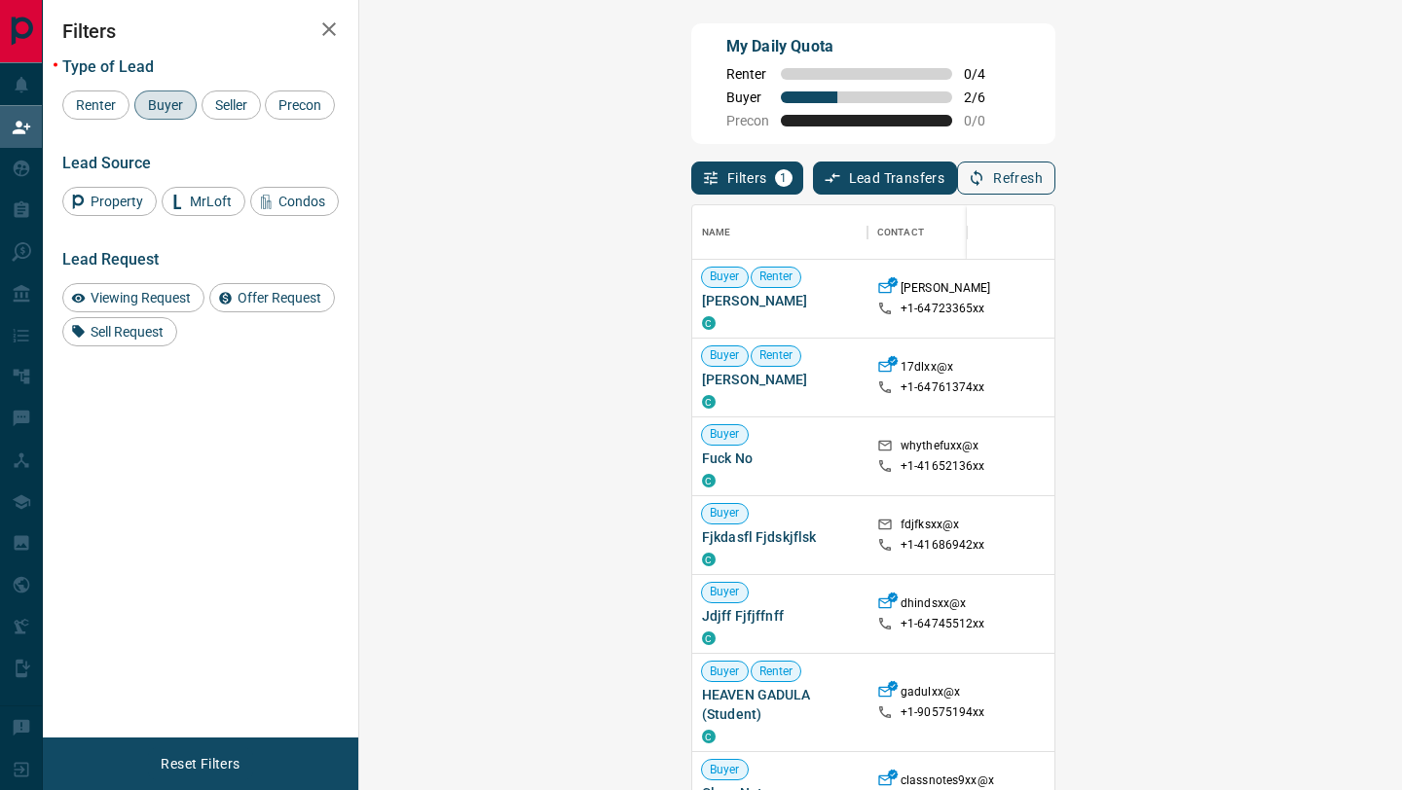
click at [1055, 164] on button "Refresh" at bounding box center [1006, 178] width 98 height 33
click at [1055, 199] on div "Name Contact Search Search Range Location Requests AI Status Recent Opportuniti…" at bounding box center [873, 501] width 364 height 613
click at [1055, 179] on button "Refresh" at bounding box center [1006, 178] width 98 height 33
click at [1055, 187] on button "Refresh" at bounding box center [1006, 178] width 98 height 33
click at [1055, 173] on button "Refresh" at bounding box center [1006, 178] width 98 height 33
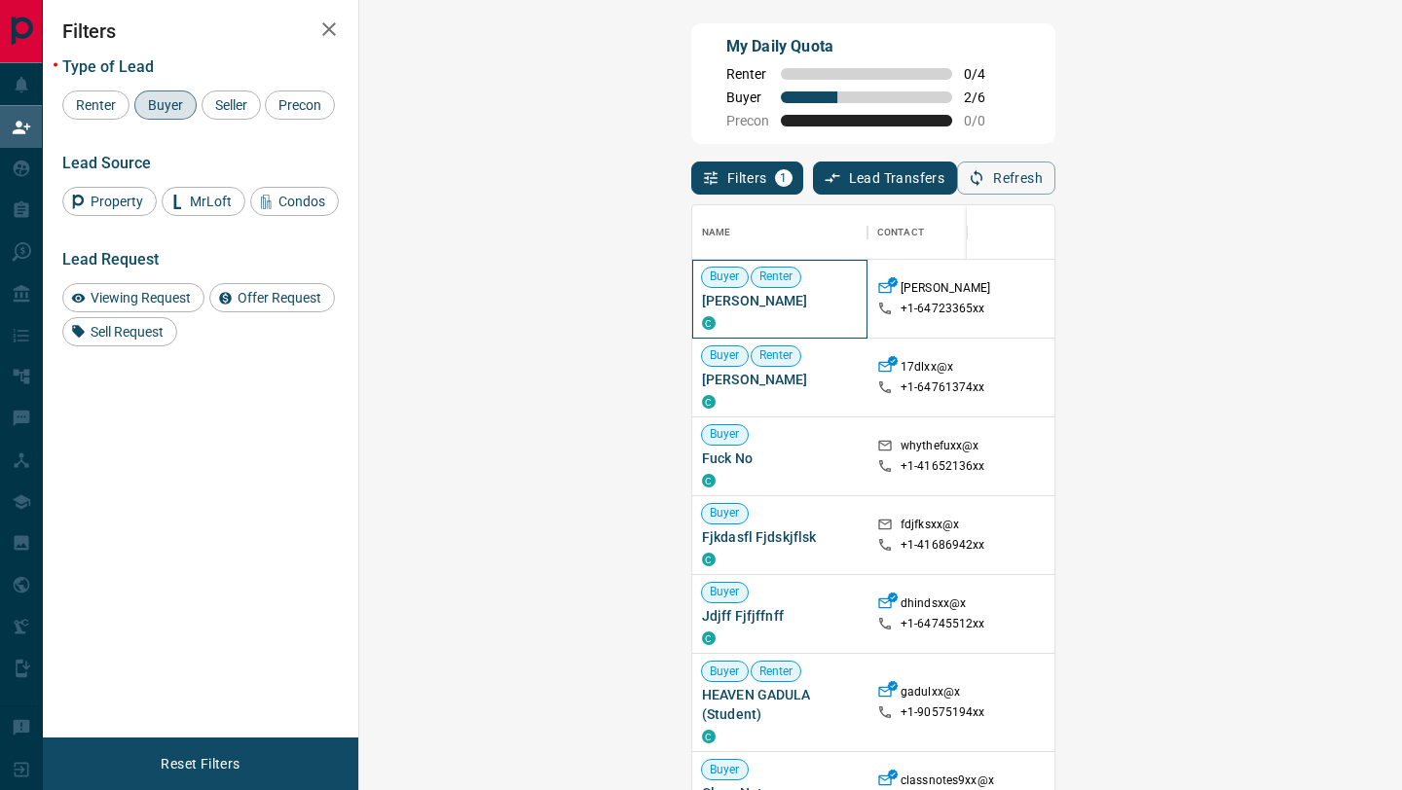
click at [702, 334] on div "Buyer Renter [PERSON_NAME] C" at bounding box center [780, 299] width 156 height 78
click at [1055, 164] on button "Refresh" at bounding box center [1006, 178] width 98 height 33
click at [1055, 174] on button "Refresh" at bounding box center [1006, 178] width 98 height 33
